Goal: Find specific page/section: Find specific page/section

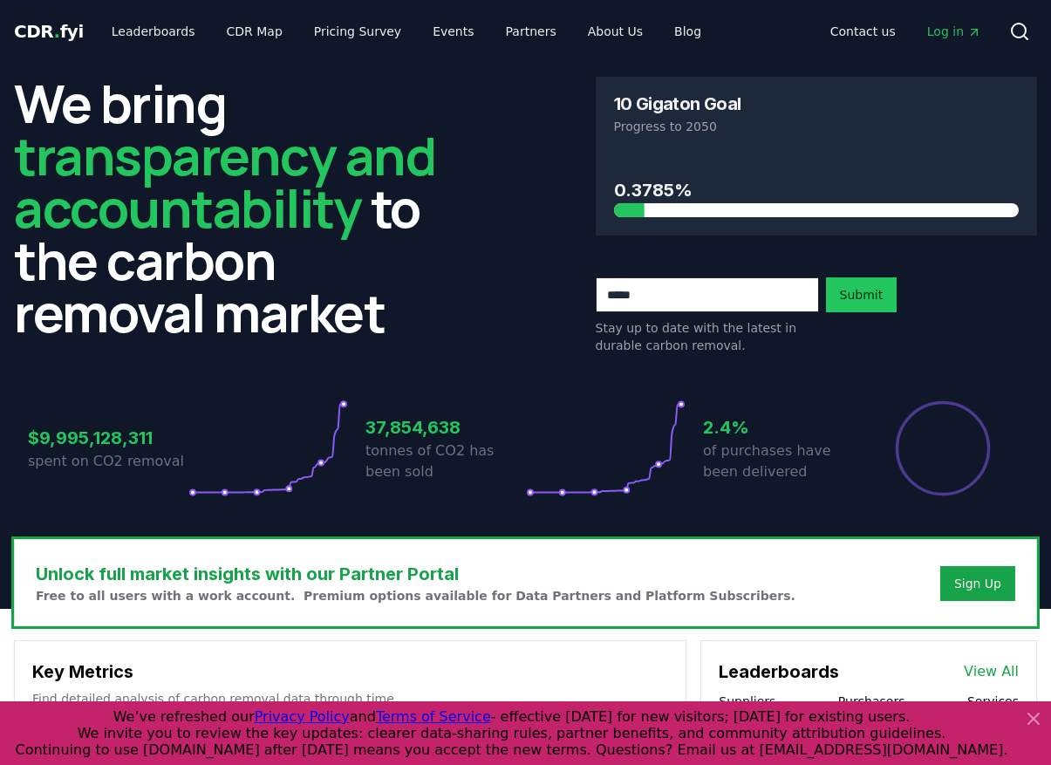
scroll to position [3, 0]
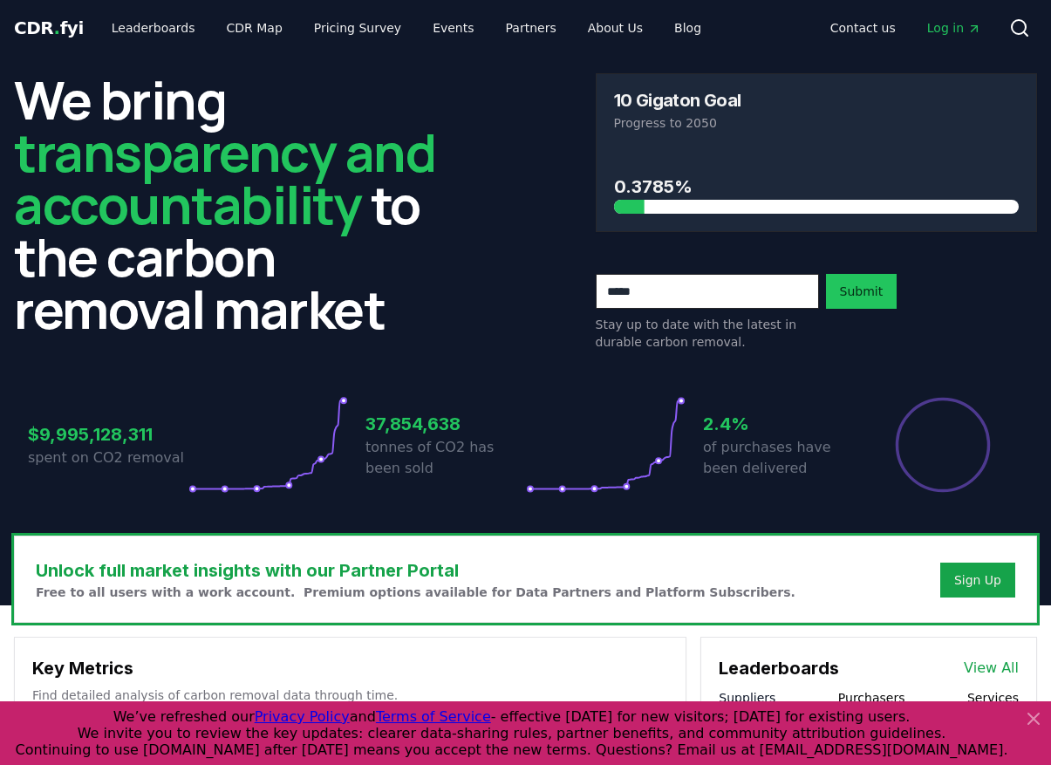
click at [1035, 725] on icon at bounding box center [1033, 718] width 21 height 21
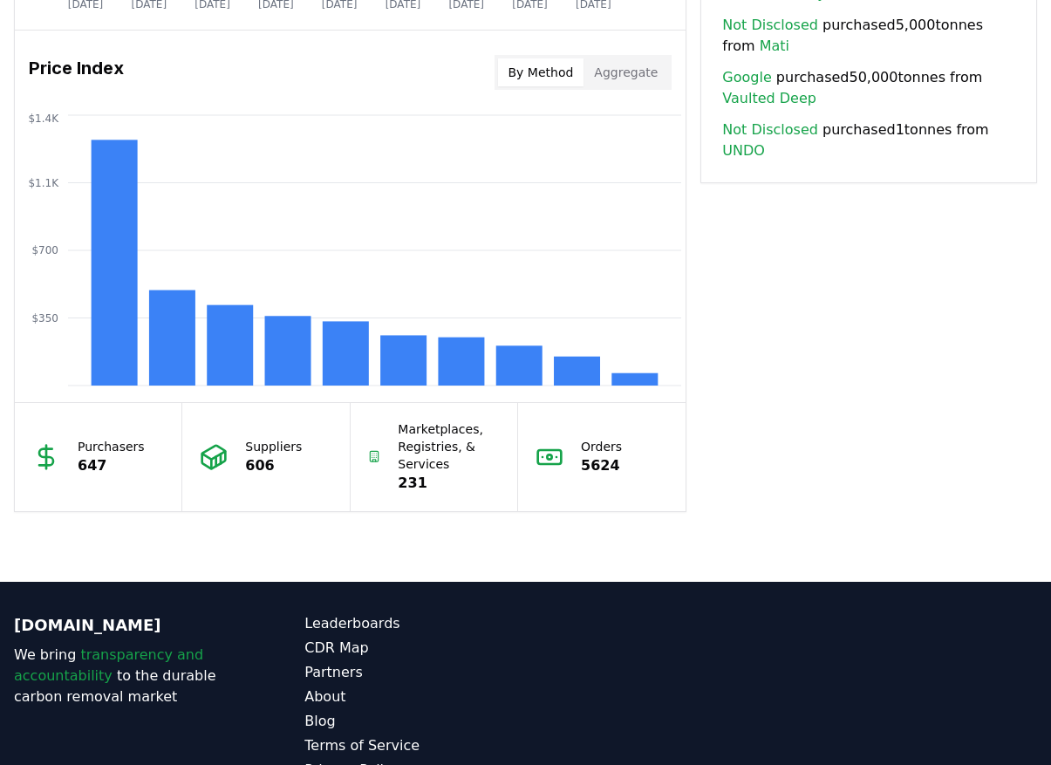
scroll to position [1386, 0]
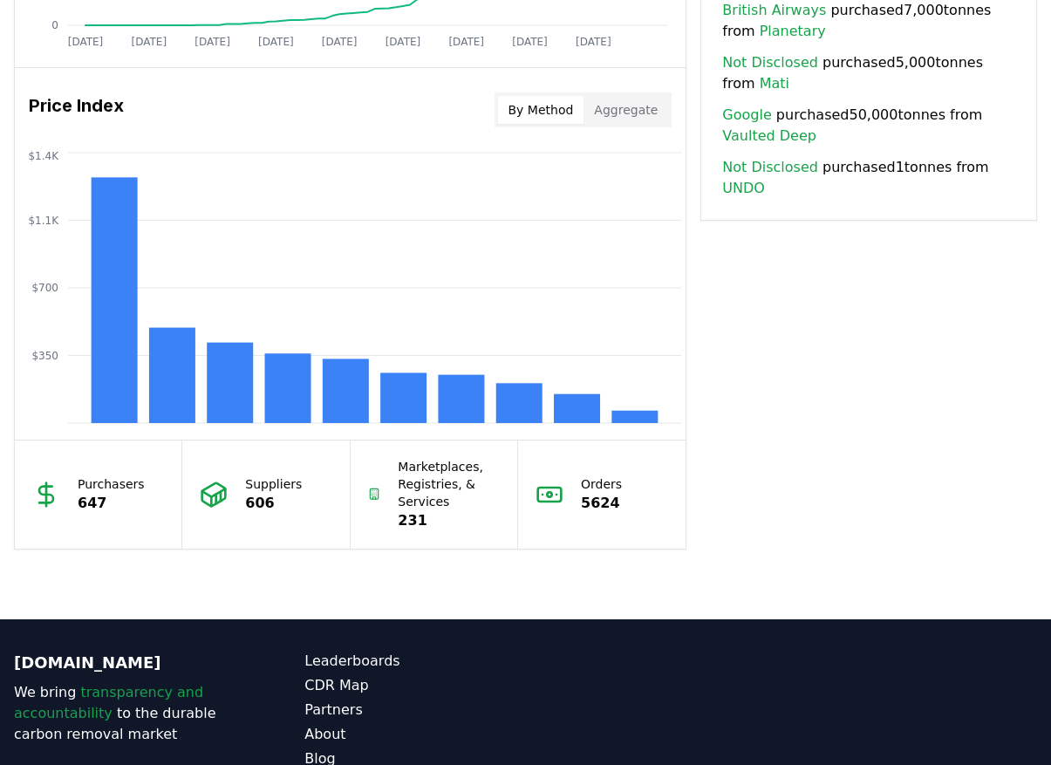
click at [619, 113] on button "Aggregate" at bounding box center [626, 110] width 85 height 28
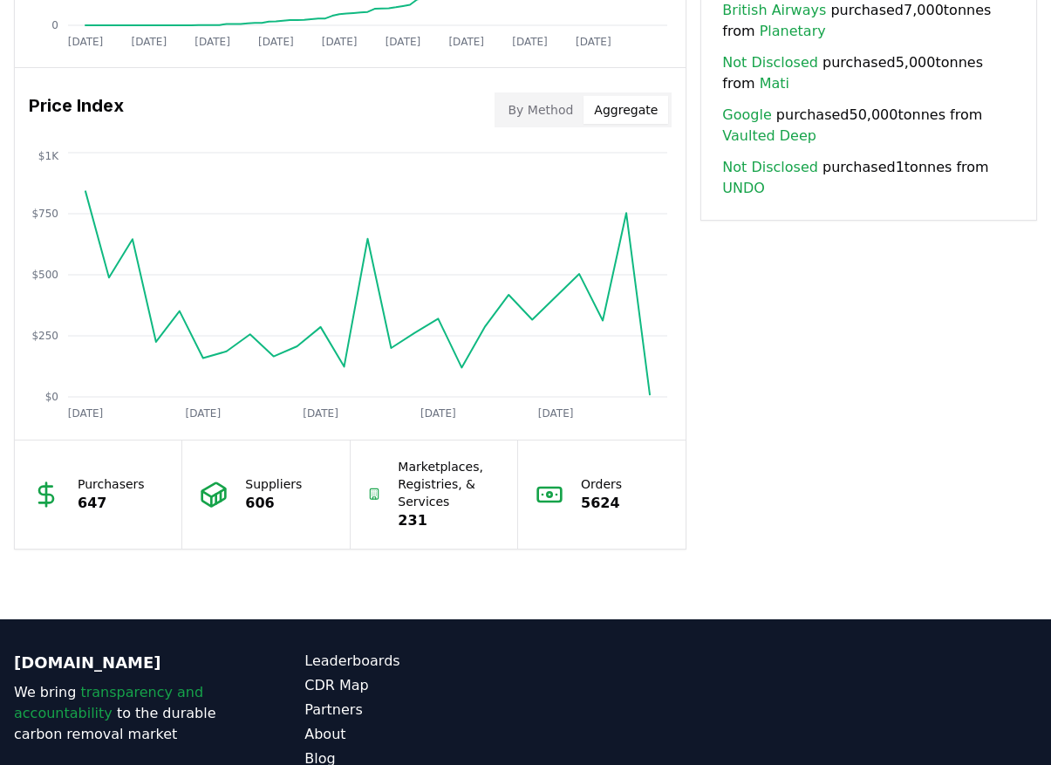
click at [572, 114] on button "By Method" at bounding box center [541, 110] width 86 height 28
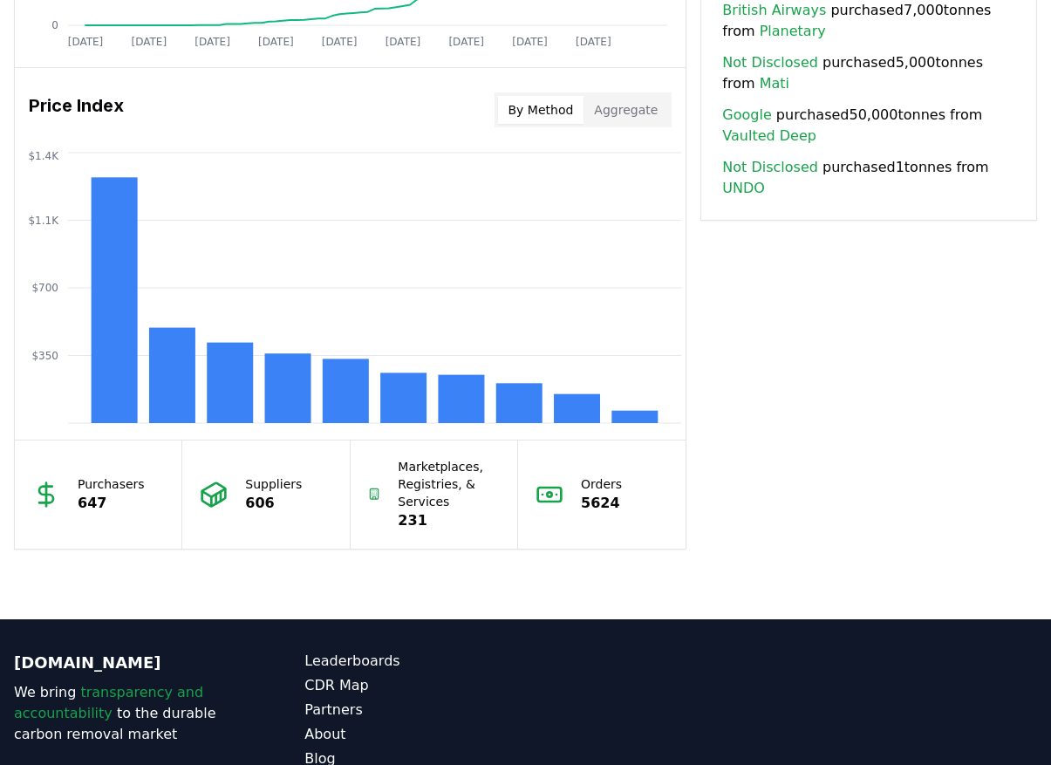
click at [43, 496] on icon at bounding box center [46, 495] width 28 height 28
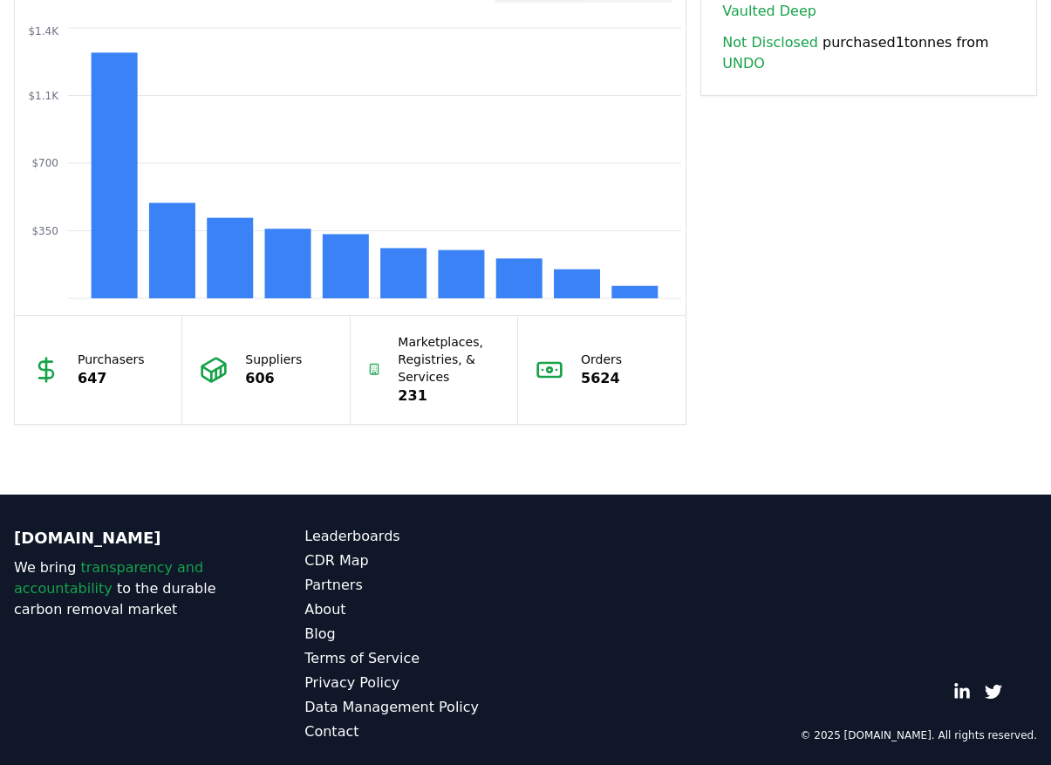
scroll to position [1519, 0]
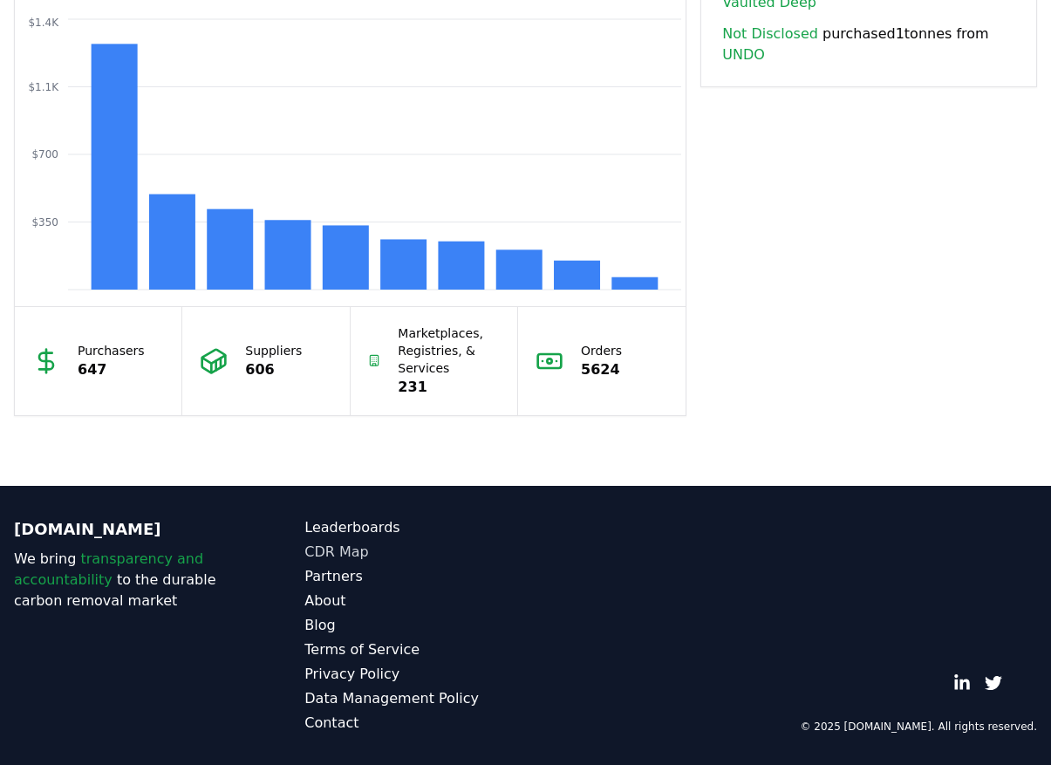
click at [364, 554] on link "CDR Map" at bounding box center [414, 552] width 221 height 21
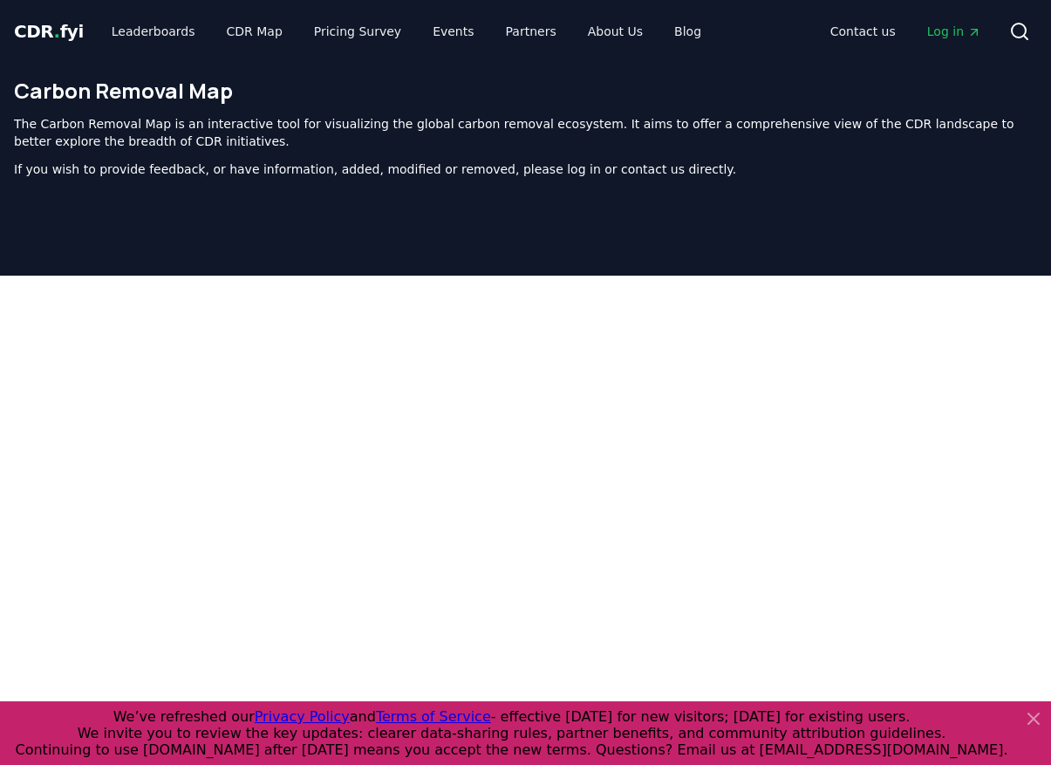
scroll to position [555, 0]
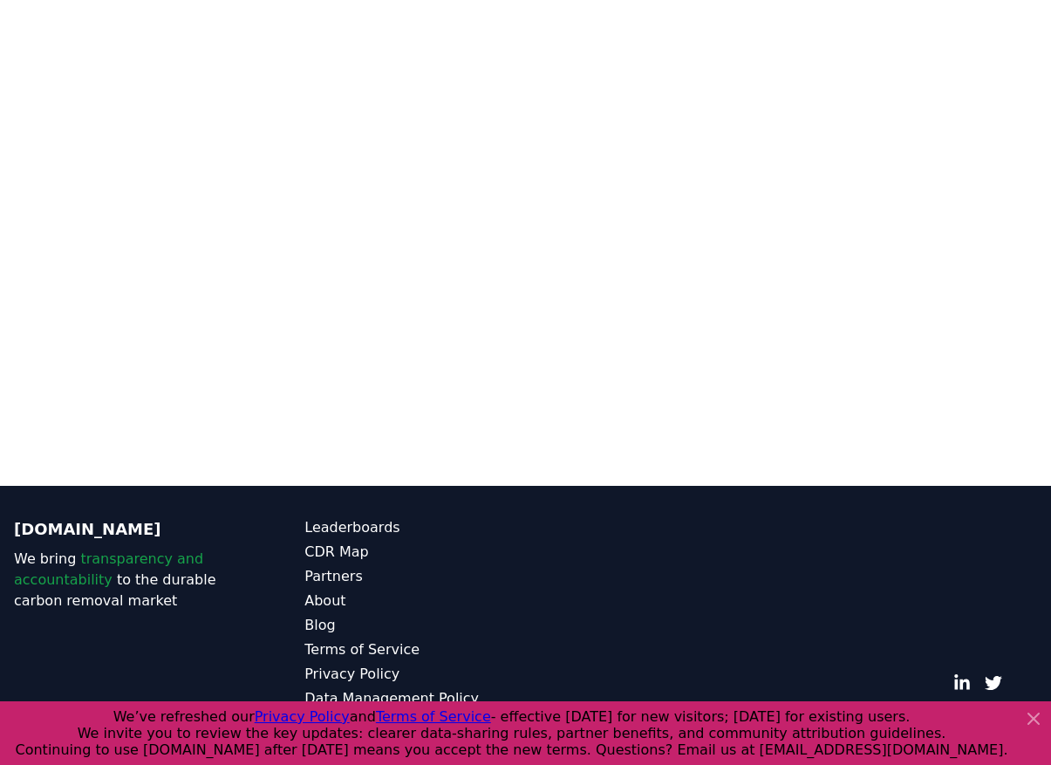
click at [1031, 721] on icon at bounding box center [1033, 719] width 10 height 10
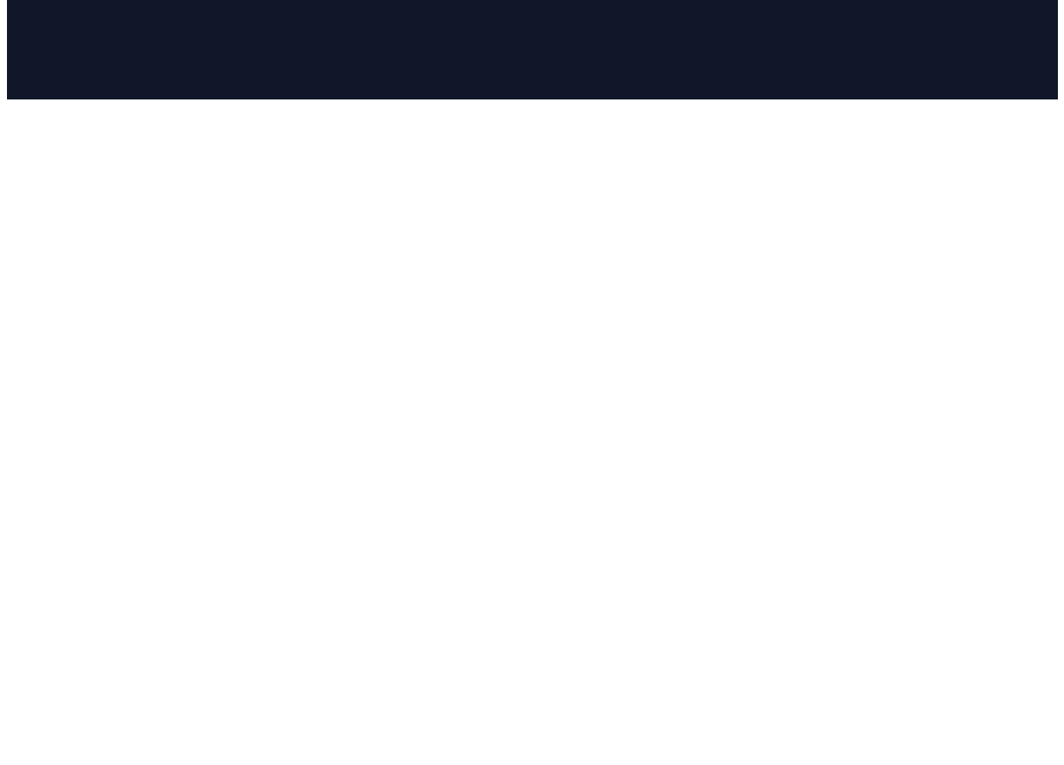
scroll to position [175, 0]
